Goal: Transaction & Acquisition: Obtain resource

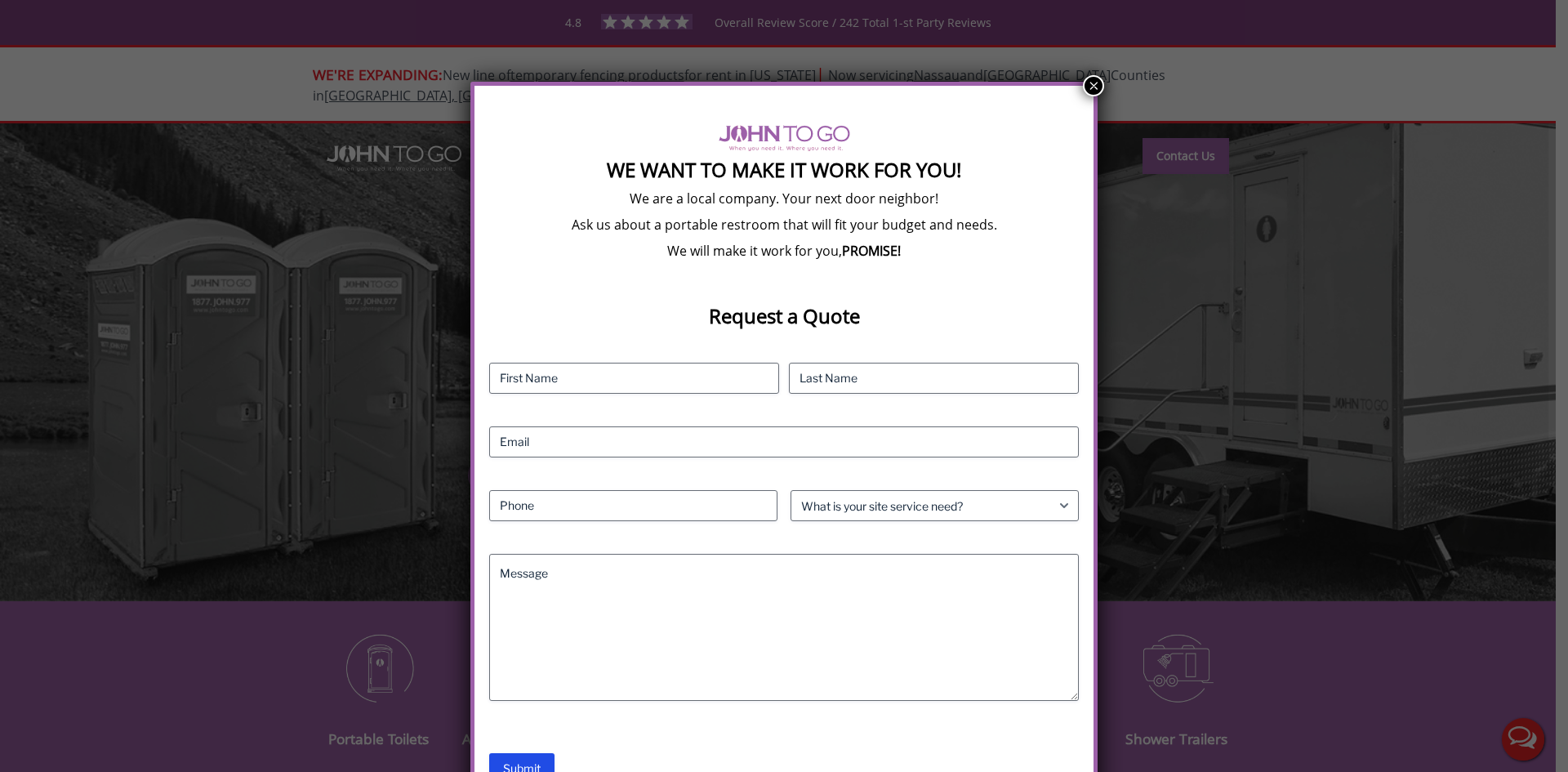
drag, startPoint x: 1096, startPoint y: 91, endPoint x: 1047, endPoint y: 141, distance: 70.0
click at [1096, 91] on button "×" at bounding box center [1093, 86] width 21 height 21
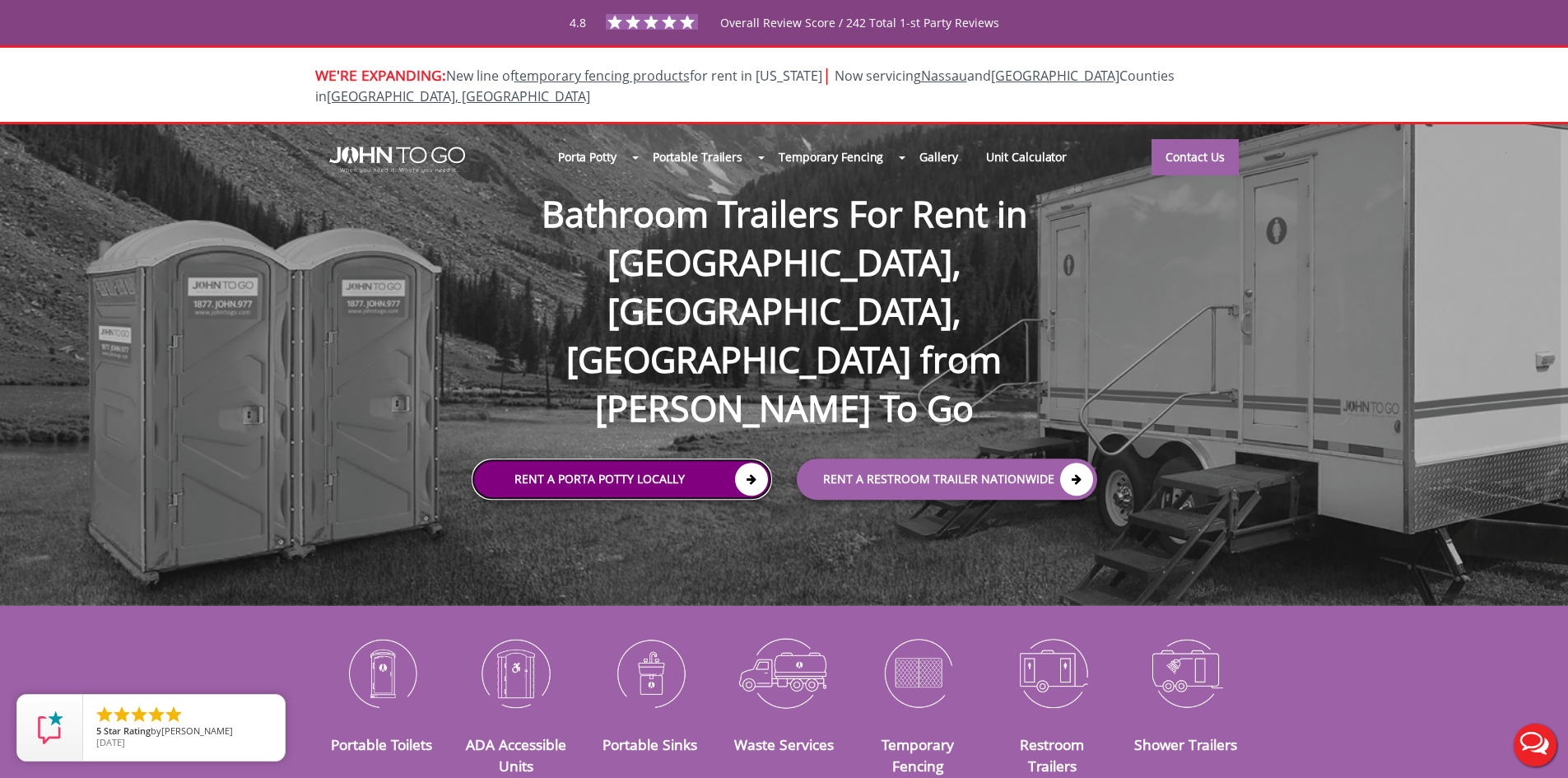
click at [734, 459] on link "Rent a Porta Potty Locally" at bounding box center [621, 480] width 300 height 41
click at [755, 464] on icon at bounding box center [752, 480] width 33 height 33
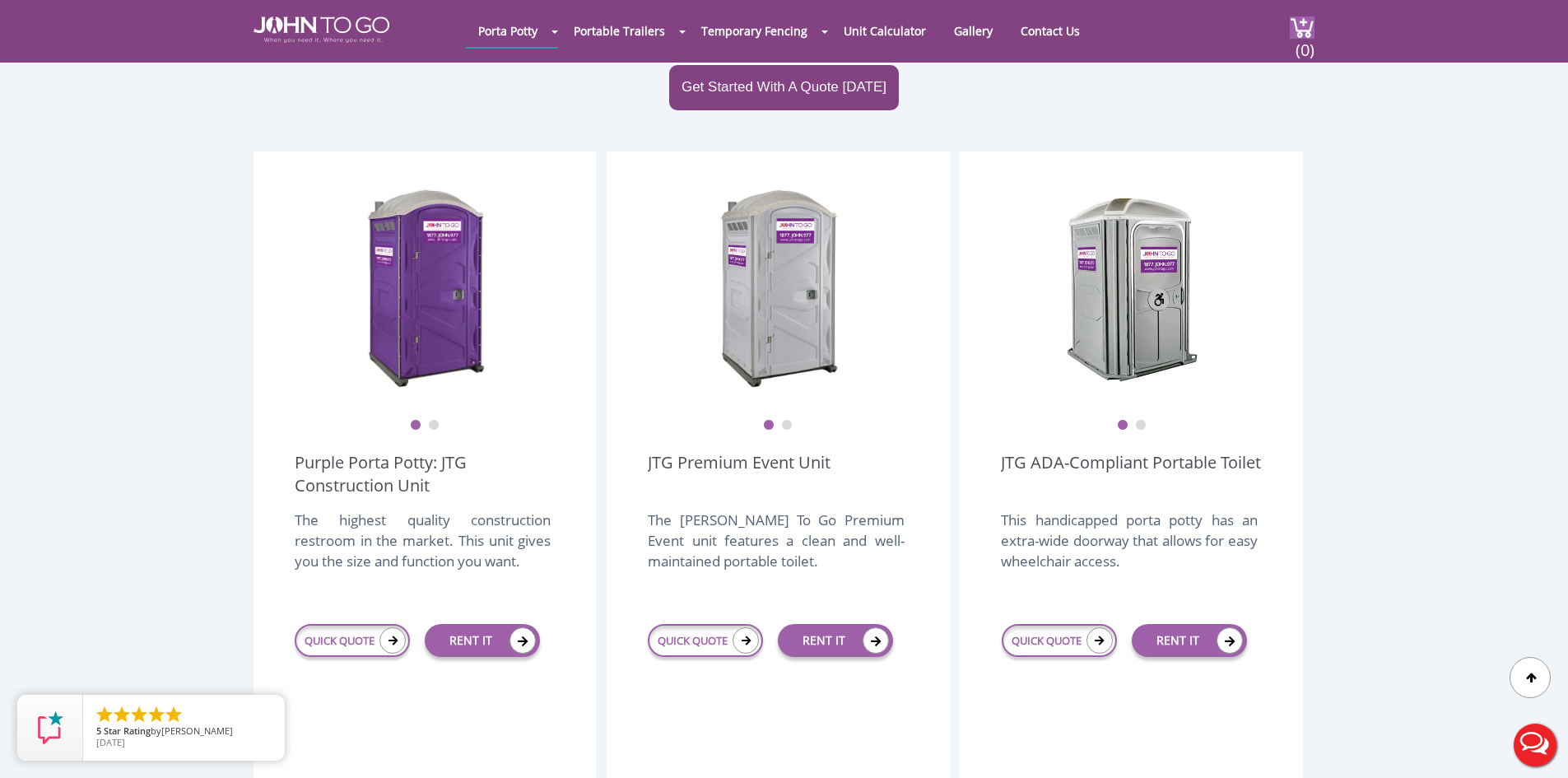
scroll to position [412, 0]
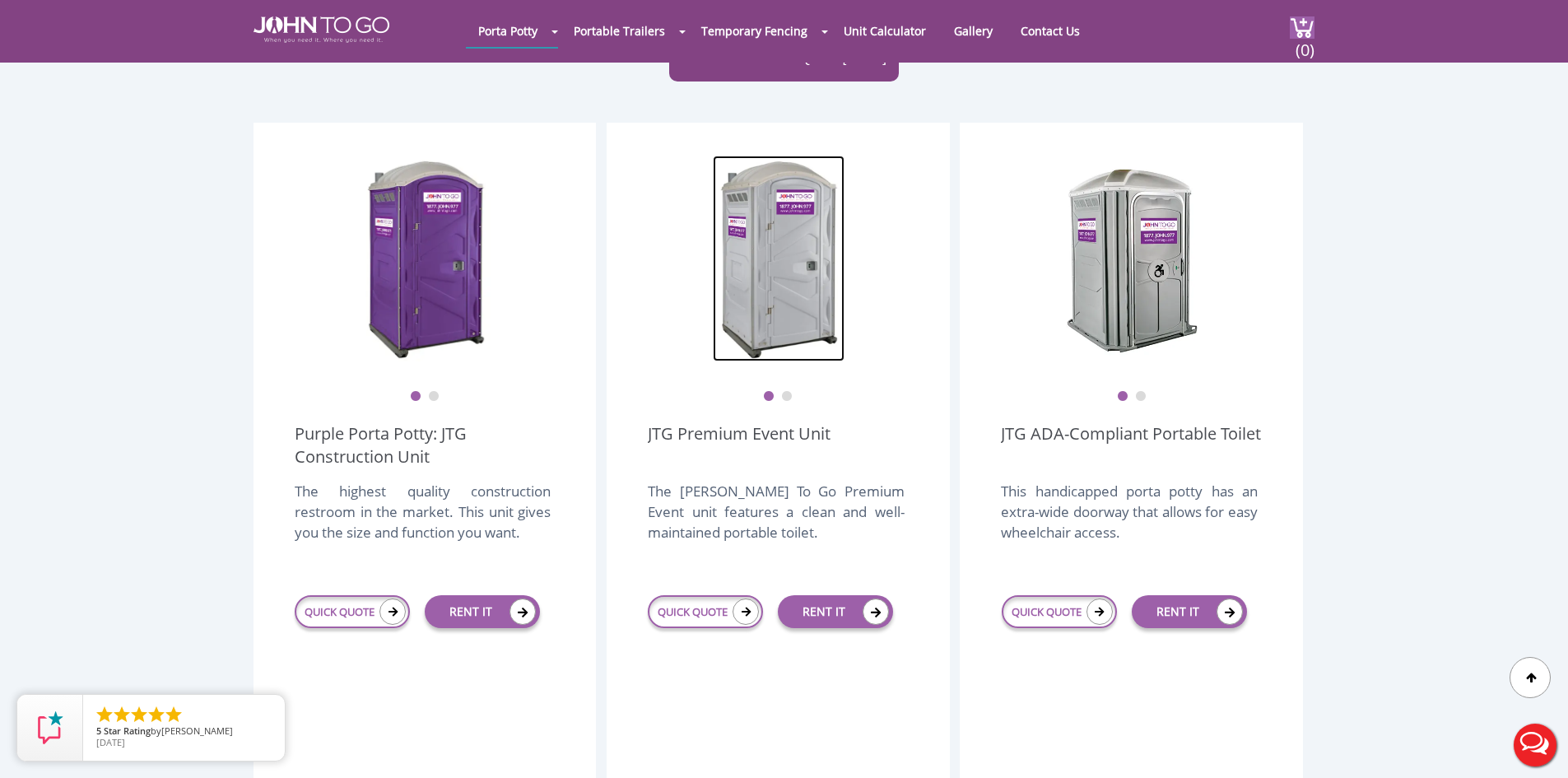
click at [778, 296] on img at bounding box center [779, 258] width 132 height 206
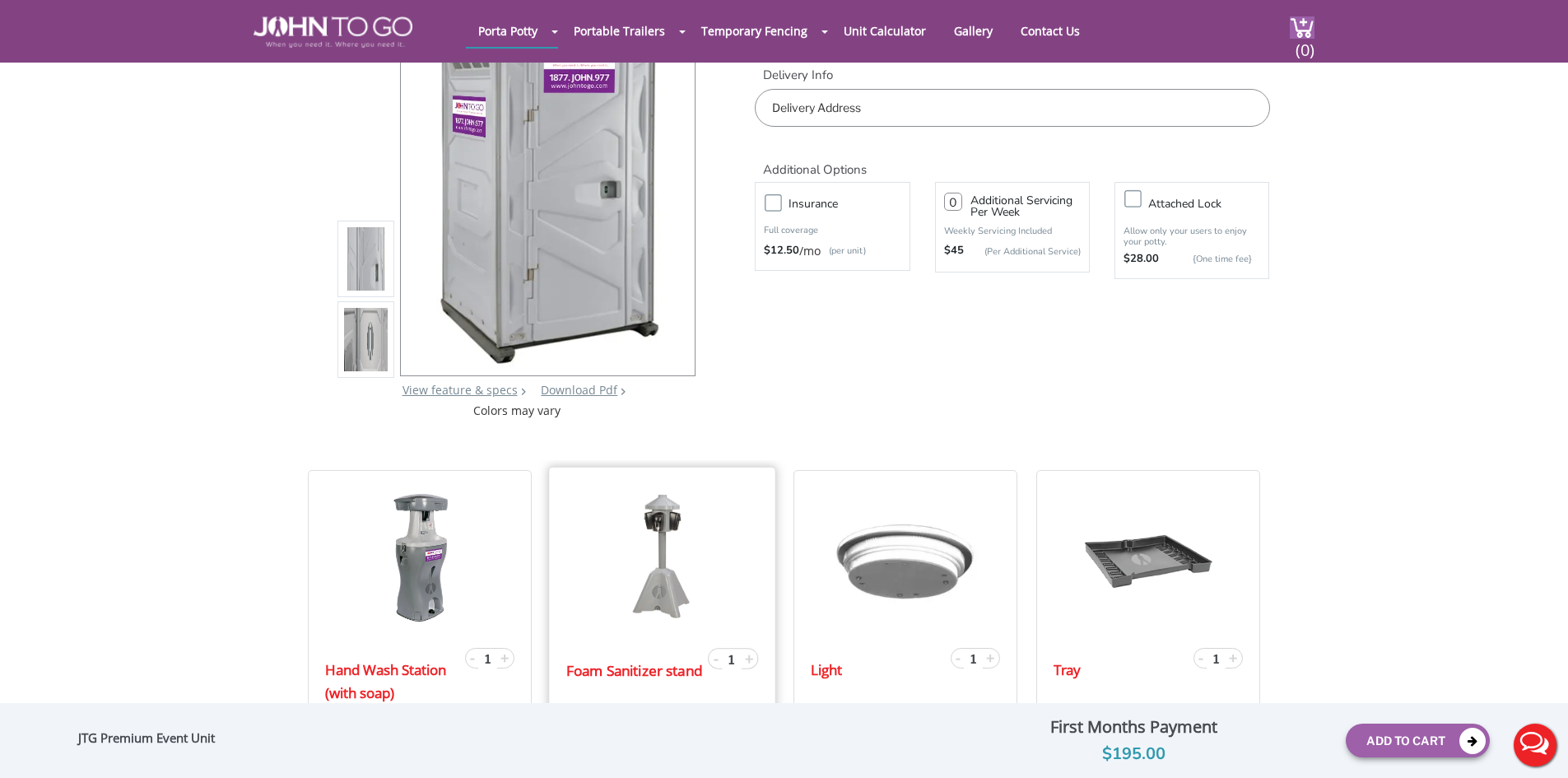
scroll to position [247, 0]
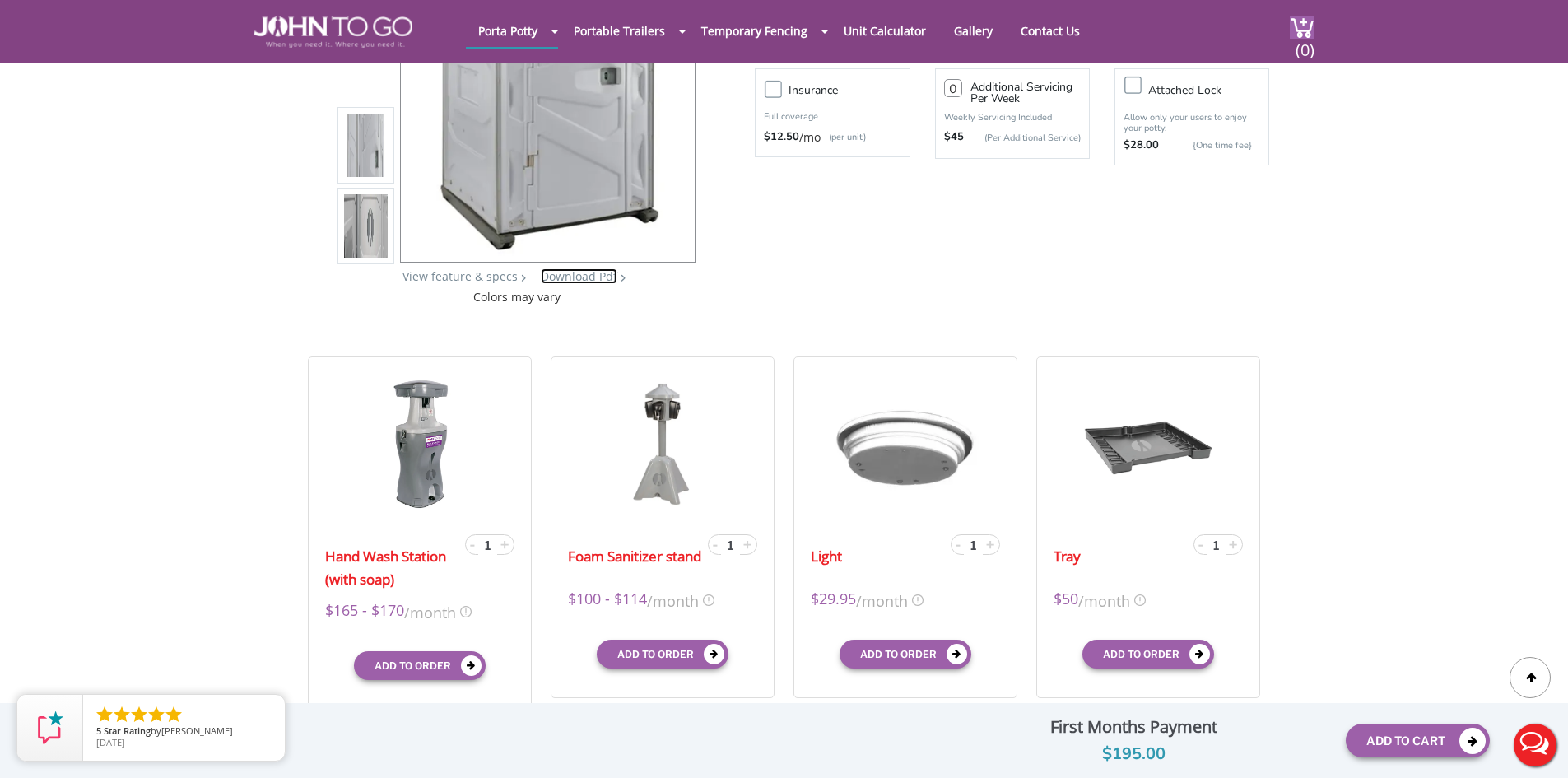
click at [603, 282] on link "Download Pdf" at bounding box center [578, 276] width 76 height 16
